Goal: Book appointment/travel/reservation

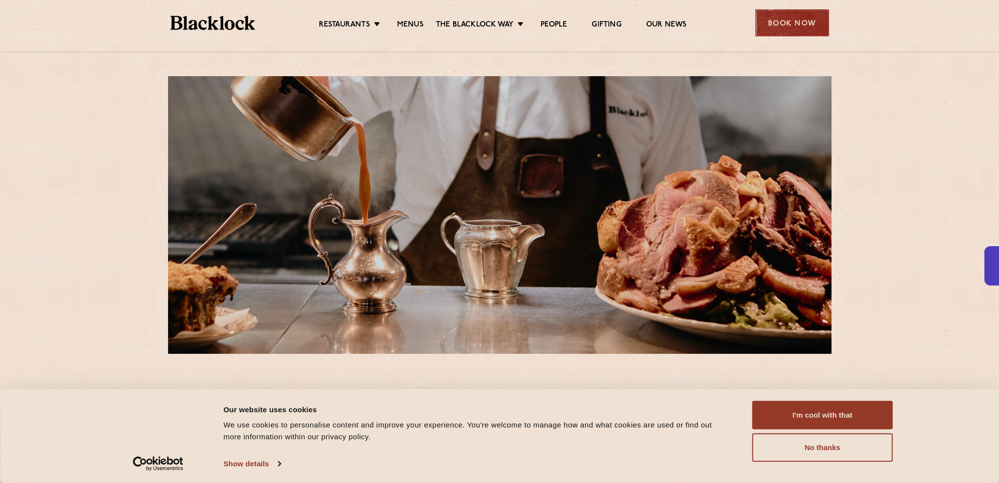
click at [803, 25] on div "Book Now" at bounding box center [792, 22] width 74 height 27
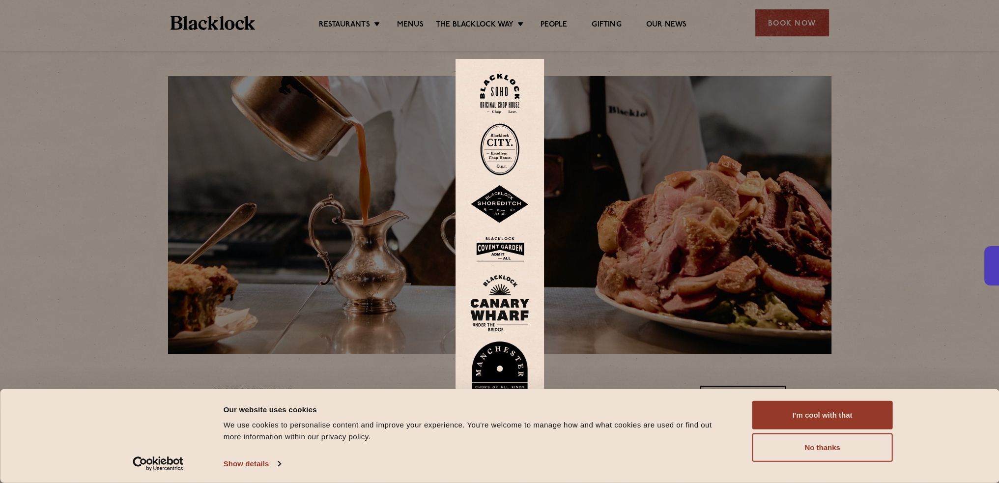
click at [499, 242] on img at bounding box center [499, 249] width 59 height 32
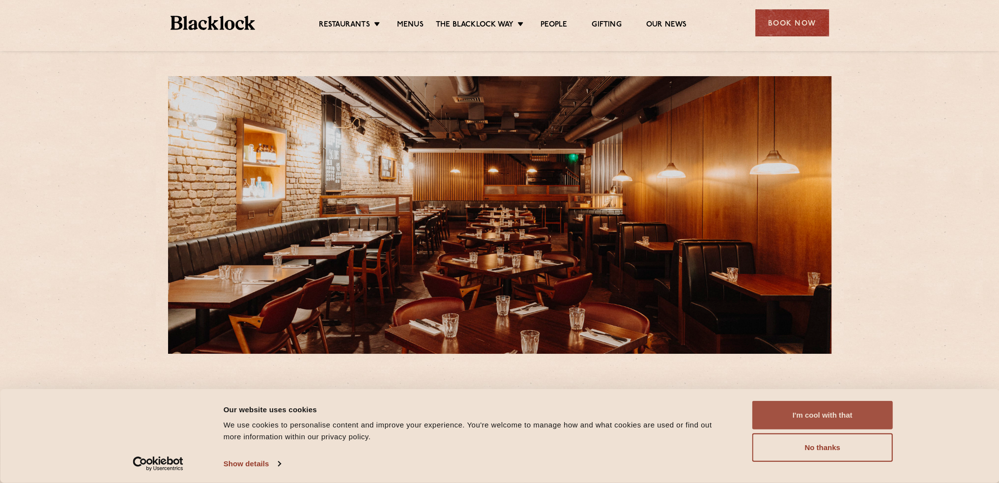
click at [813, 408] on button "I'm cool with that" at bounding box center [822, 415] width 140 height 28
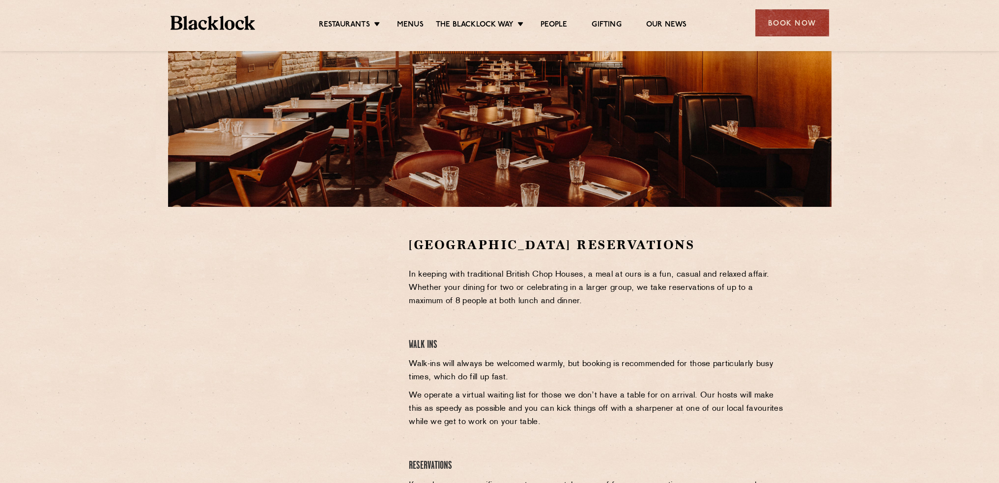
scroll to position [147, 0]
